Goal: Task Accomplishment & Management: Manage account settings

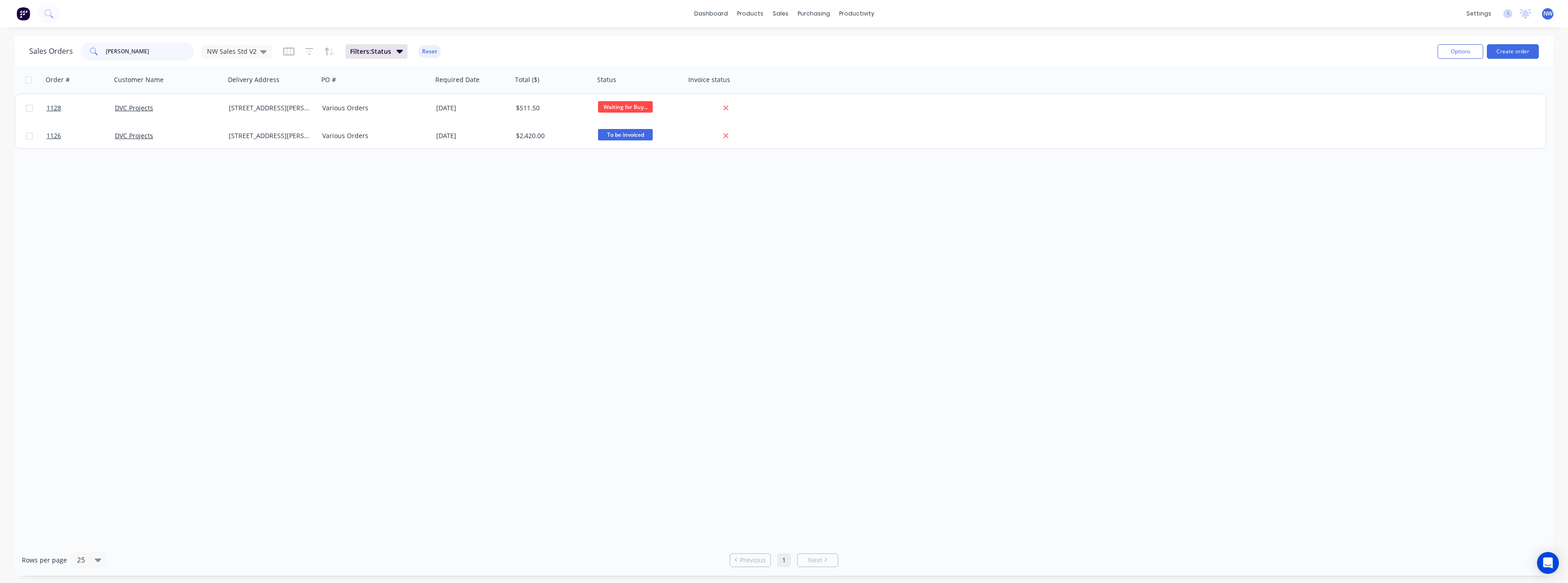
drag, startPoint x: 122, startPoint y: 53, endPoint x: 82, endPoint y: 57, distance: 40.2
click at [82, 57] on div "[PERSON_NAME]" at bounding box center [137, 52] width 114 height 18
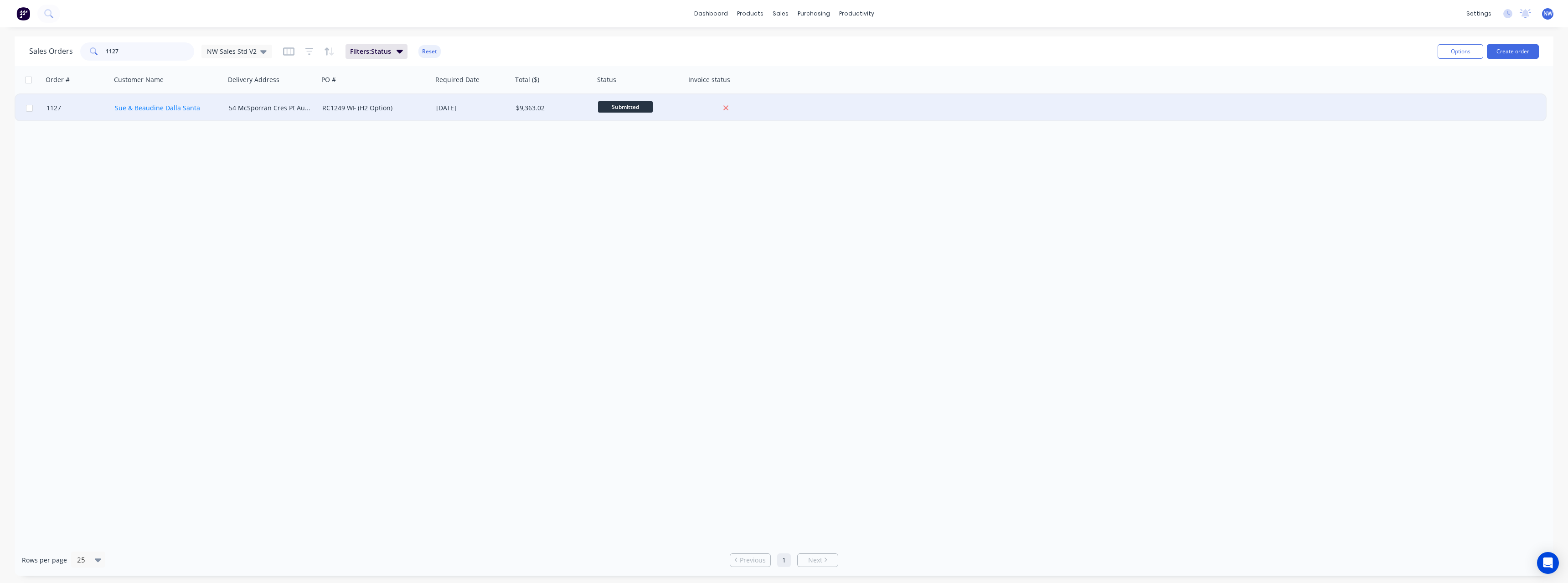
type input "1127"
click at [142, 111] on link "Sue & Beaudine Dalla Santa" at bounding box center [158, 108] width 85 height 9
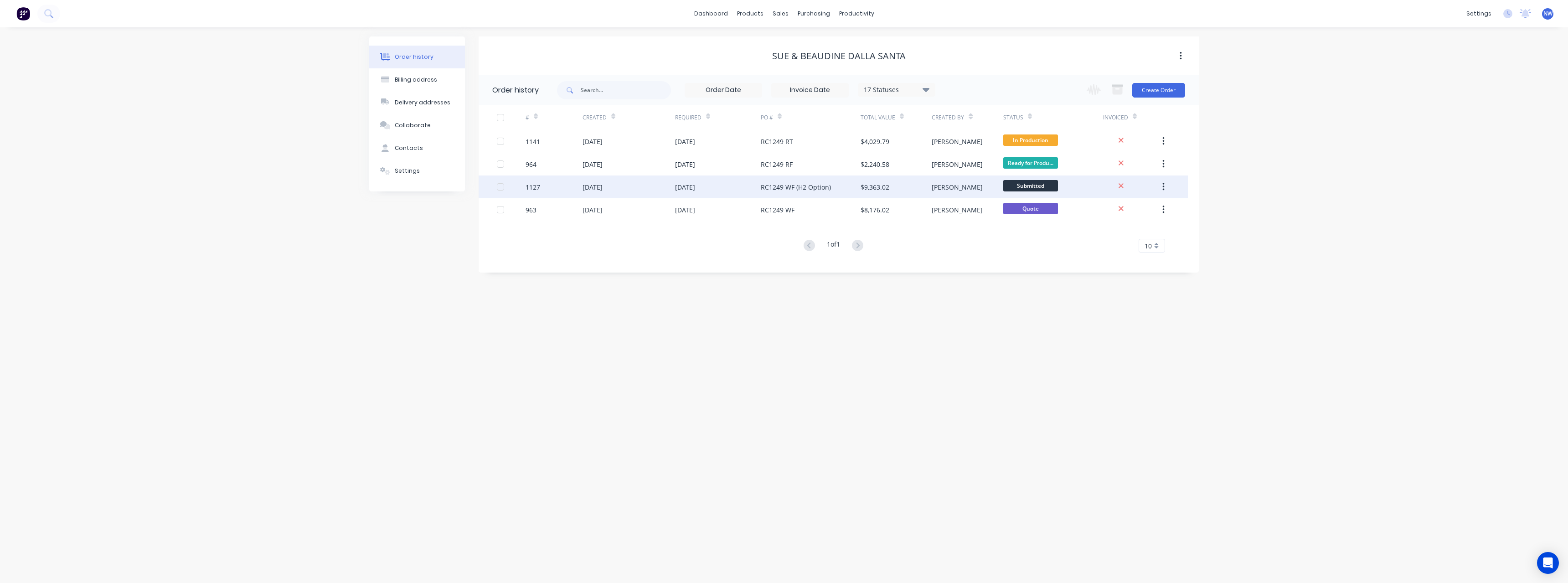
click at [784, 189] on div "RC1249 WF (H2 Option)" at bounding box center [796, 187] width 70 height 10
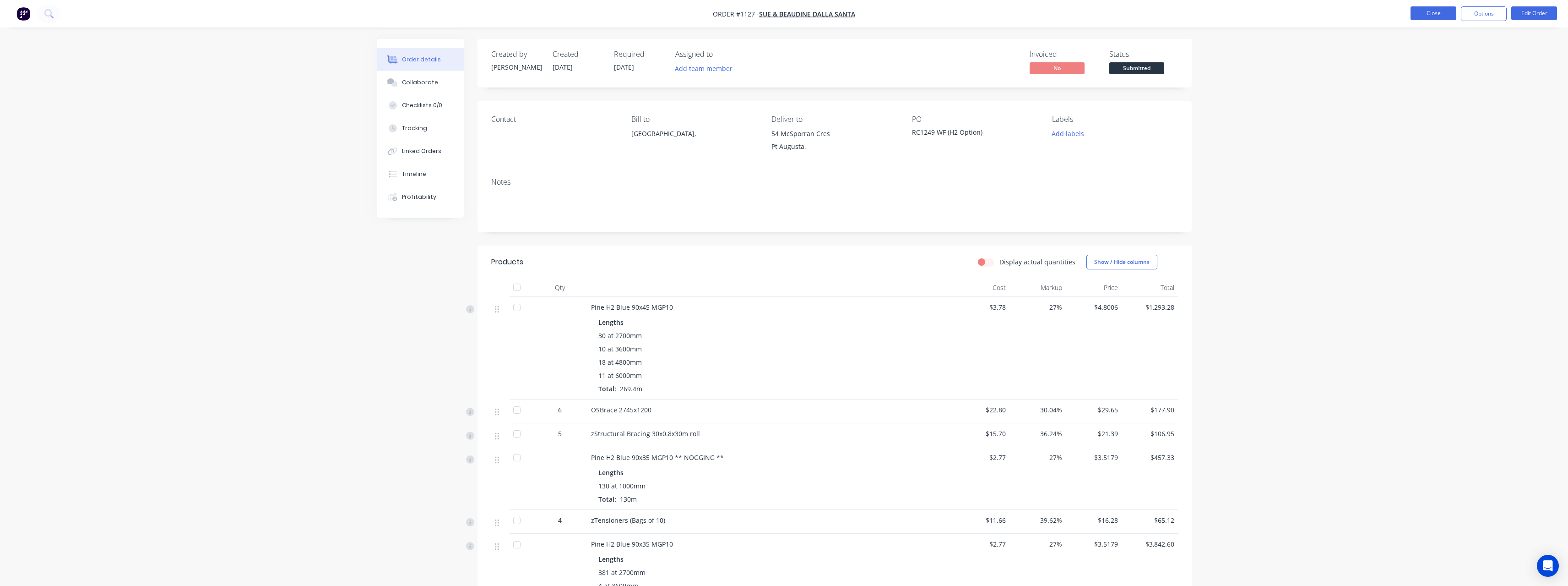
click at [1443, 17] on button "Close" at bounding box center [1433, 13] width 46 height 13
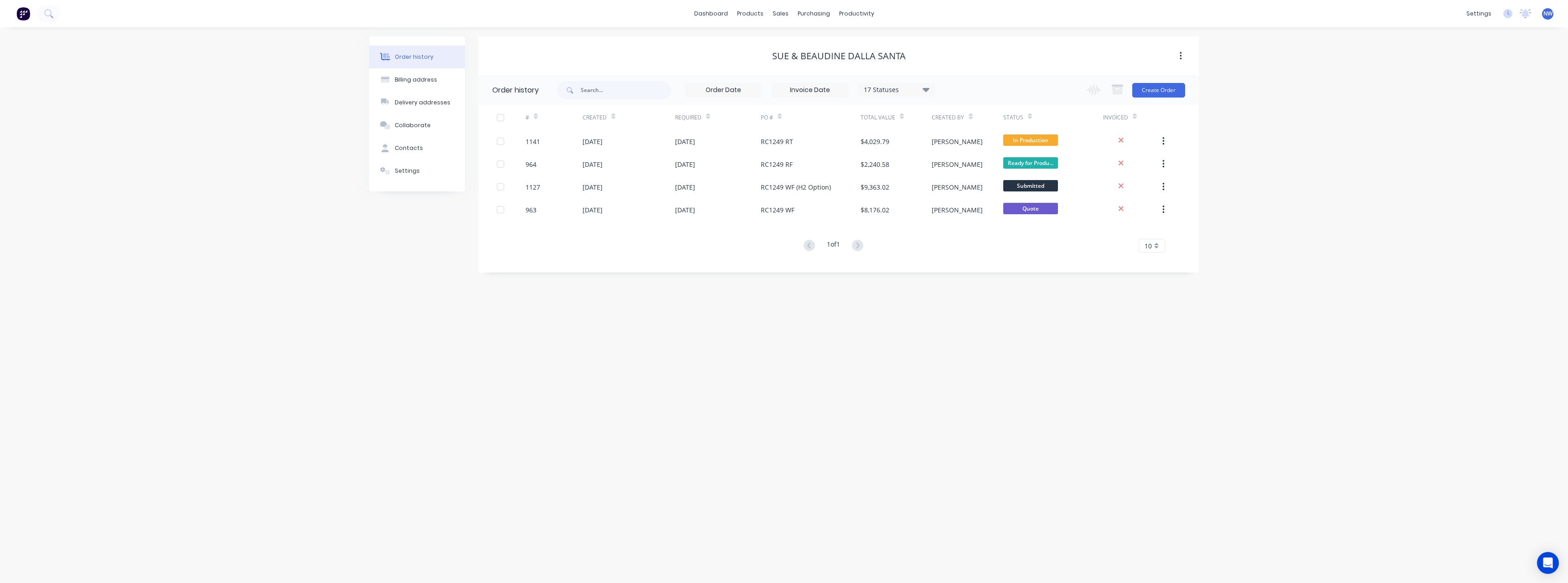
click at [1549, 15] on span "NW" at bounding box center [1548, 13] width 9 height 8
click at [1498, 110] on button "Sign out" at bounding box center [1492, 114] width 121 height 18
